Goal: Navigation & Orientation: Find specific page/section

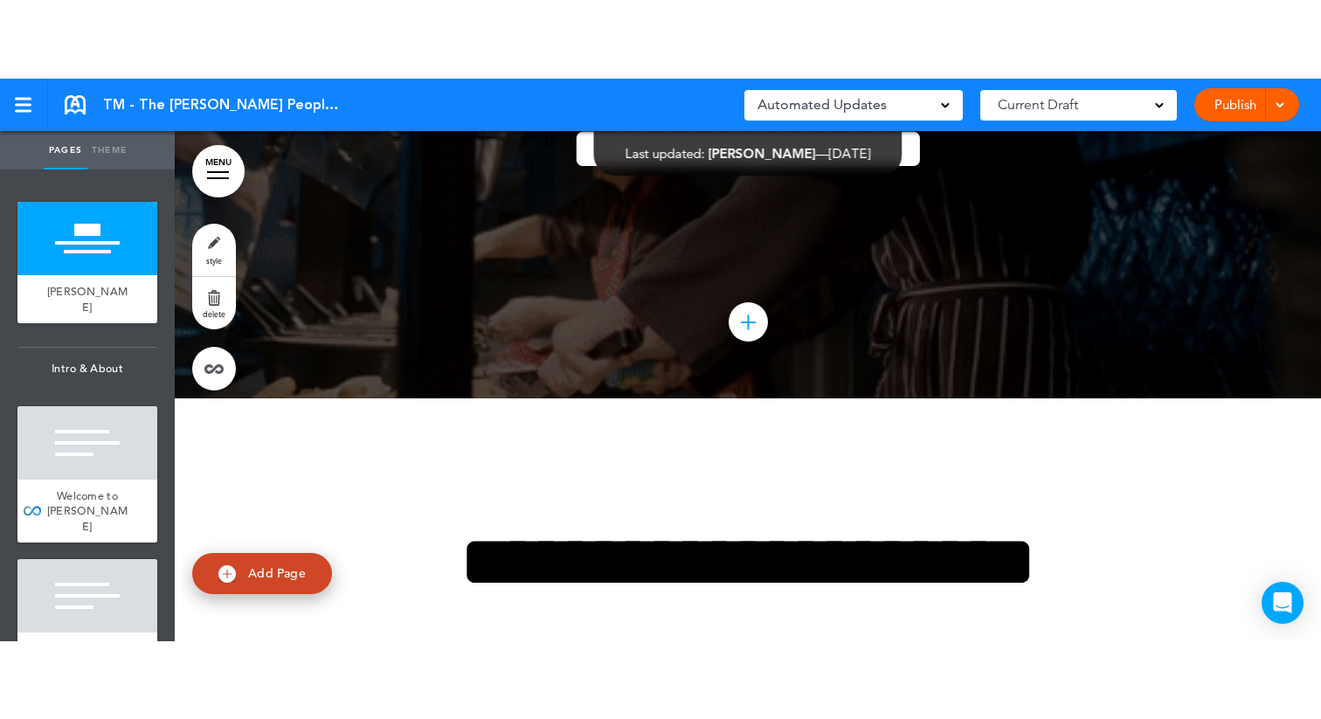
scroll to position [120, 0]
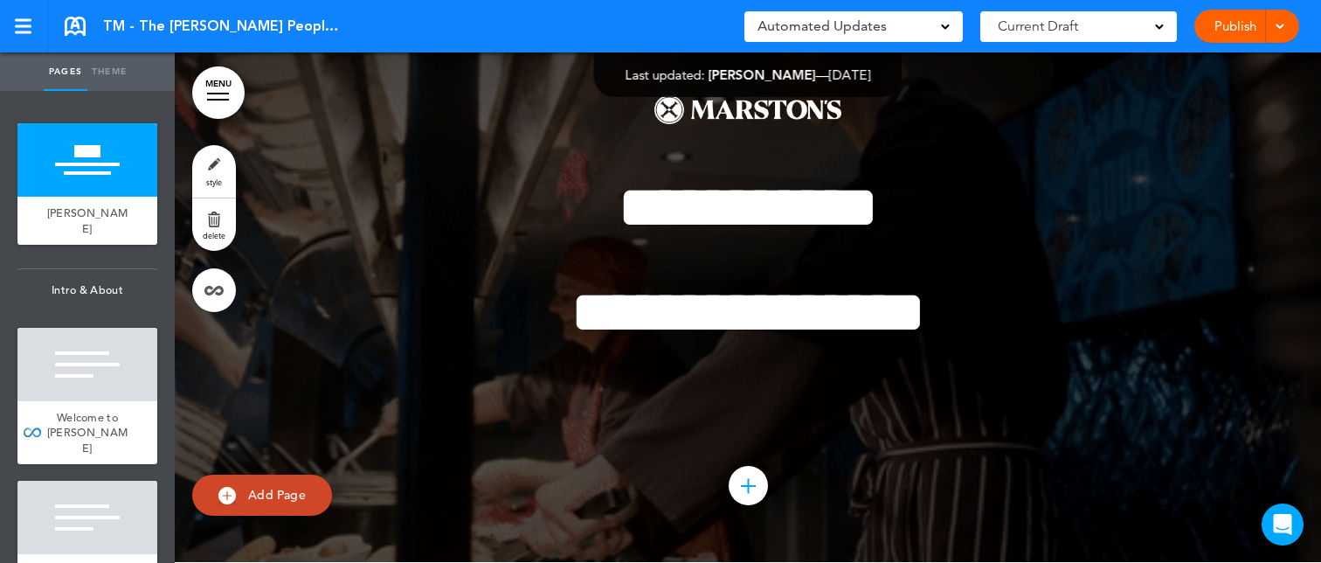
click at [223, 86] on link "MENU" at bounding box center [218, 92] width 52 height 52
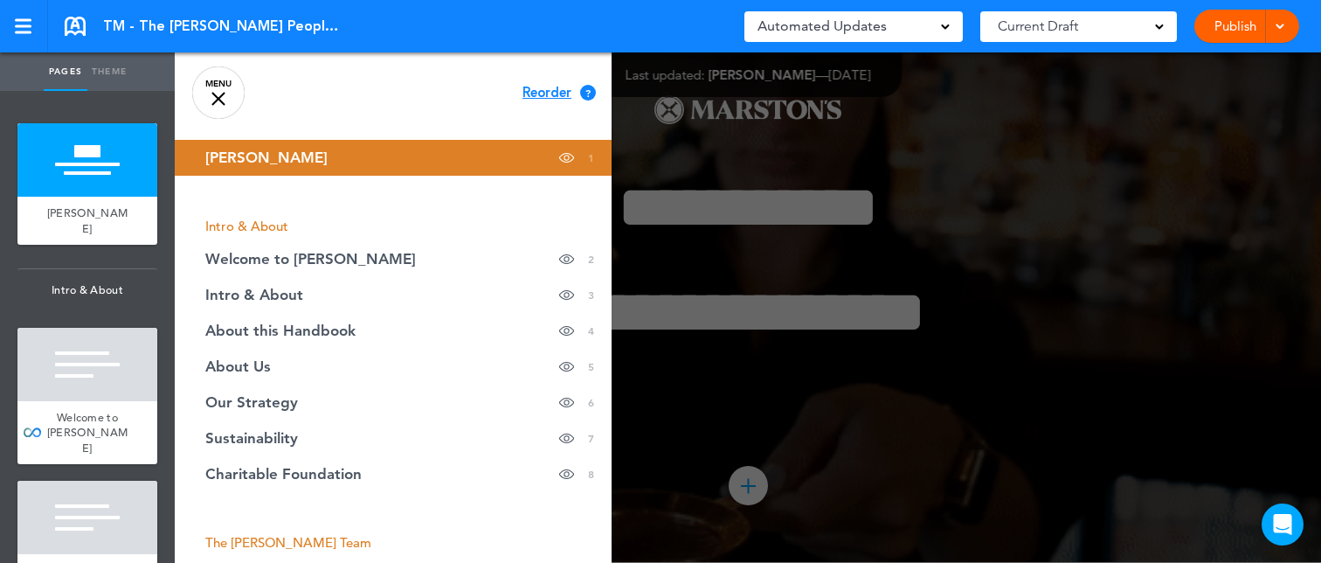
click at [228, 89] on link "MENU" at bounding box center [218, 92] width 52 height 52
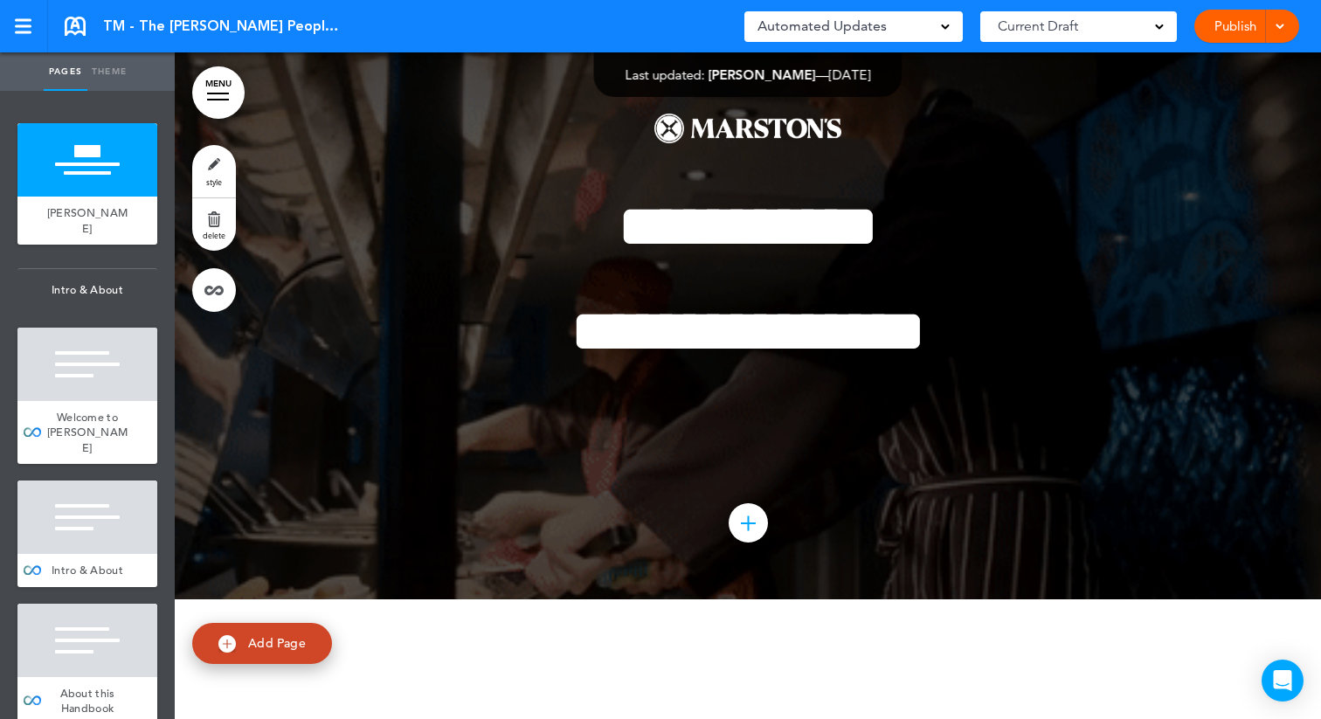
scroll to position [138, 0]
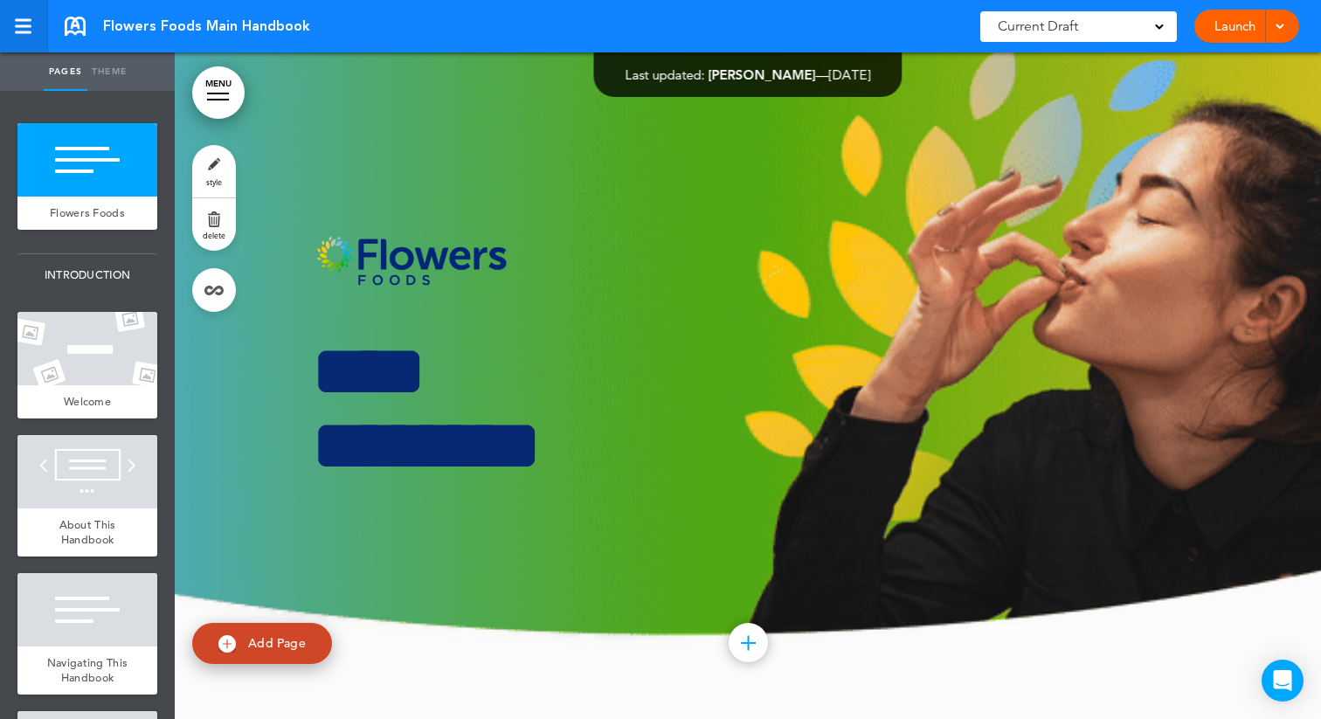
click at [29, 26] on div at bounding box center [23, 26] width 17 height 3
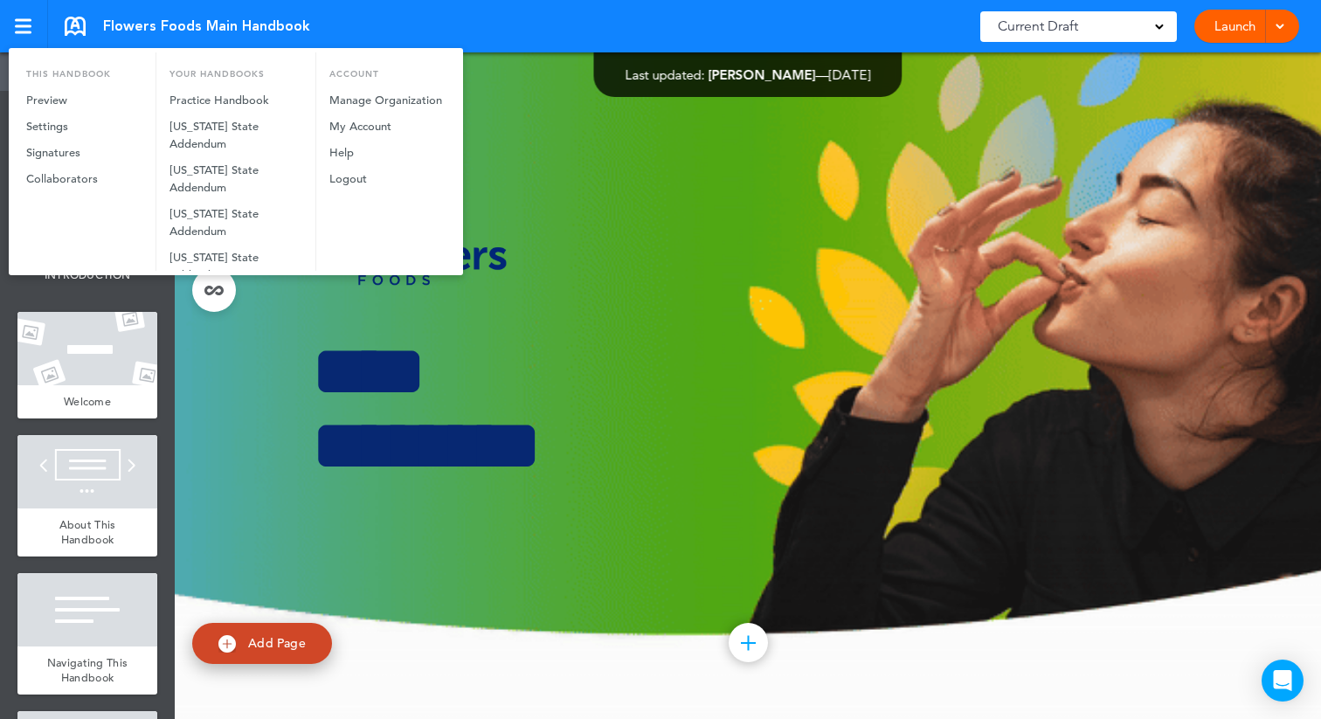
click at [104, 24] on div at bounding box center [660, 359] width 1321 height 719
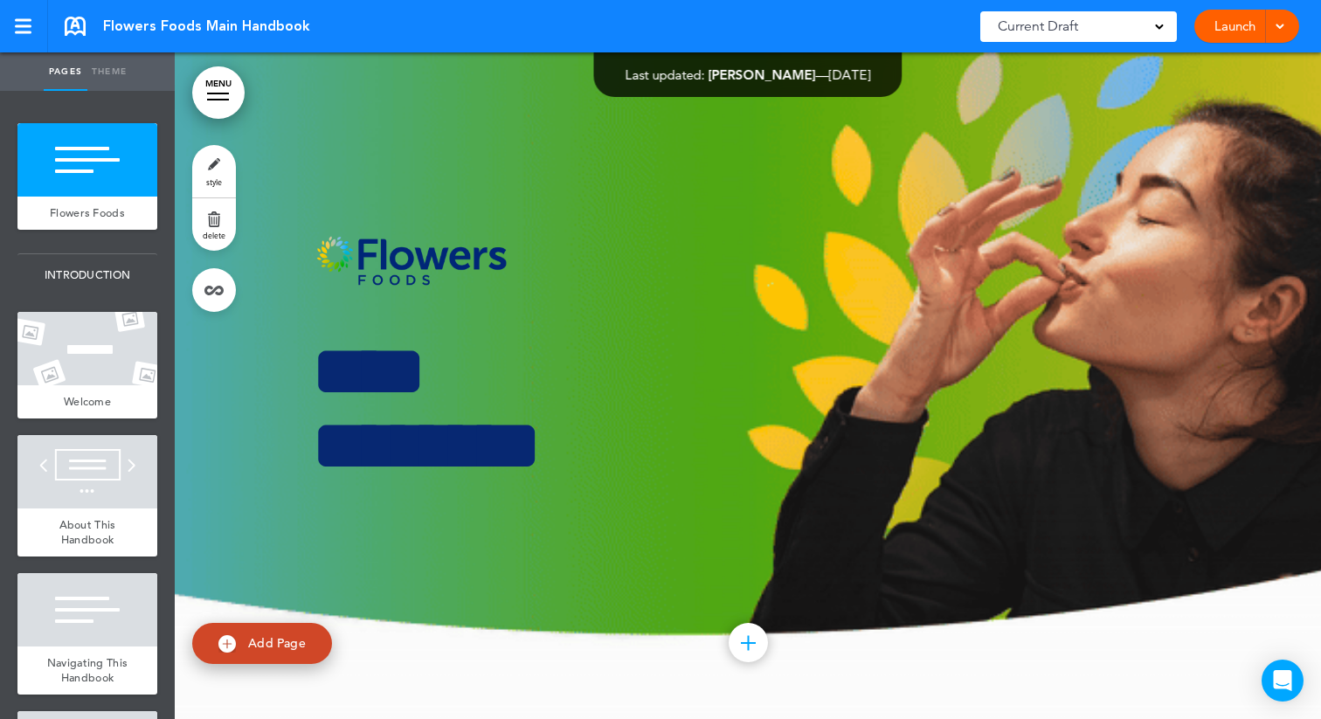
click at [80, 24] on link at bounding box center [75, 26] width 21 height 19
